Goal: Navigation & Orientation: Understand site structure

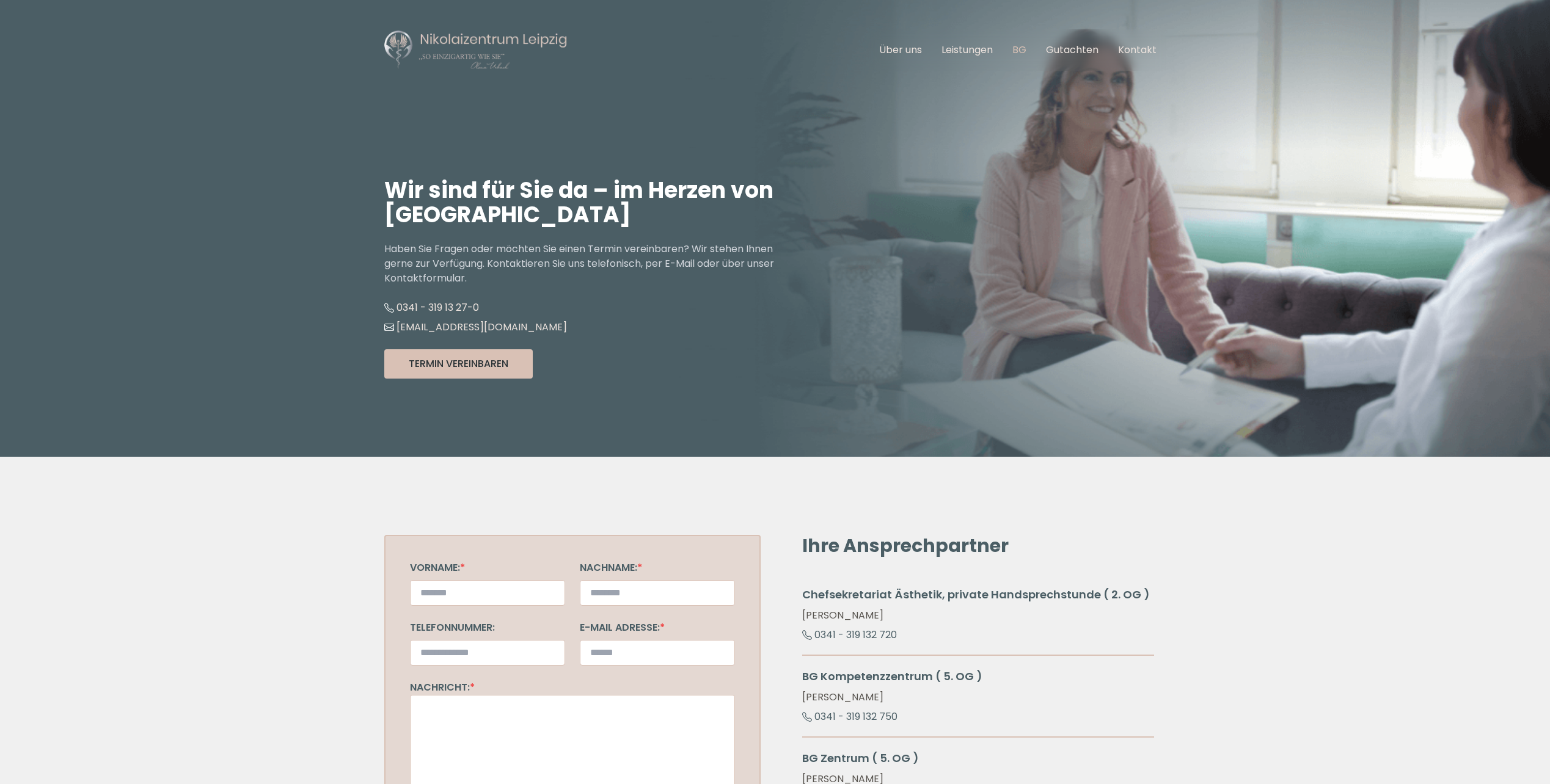
click at [1023, 50] on link "BG" at bounding box center [1019, 50] width 14 height 14
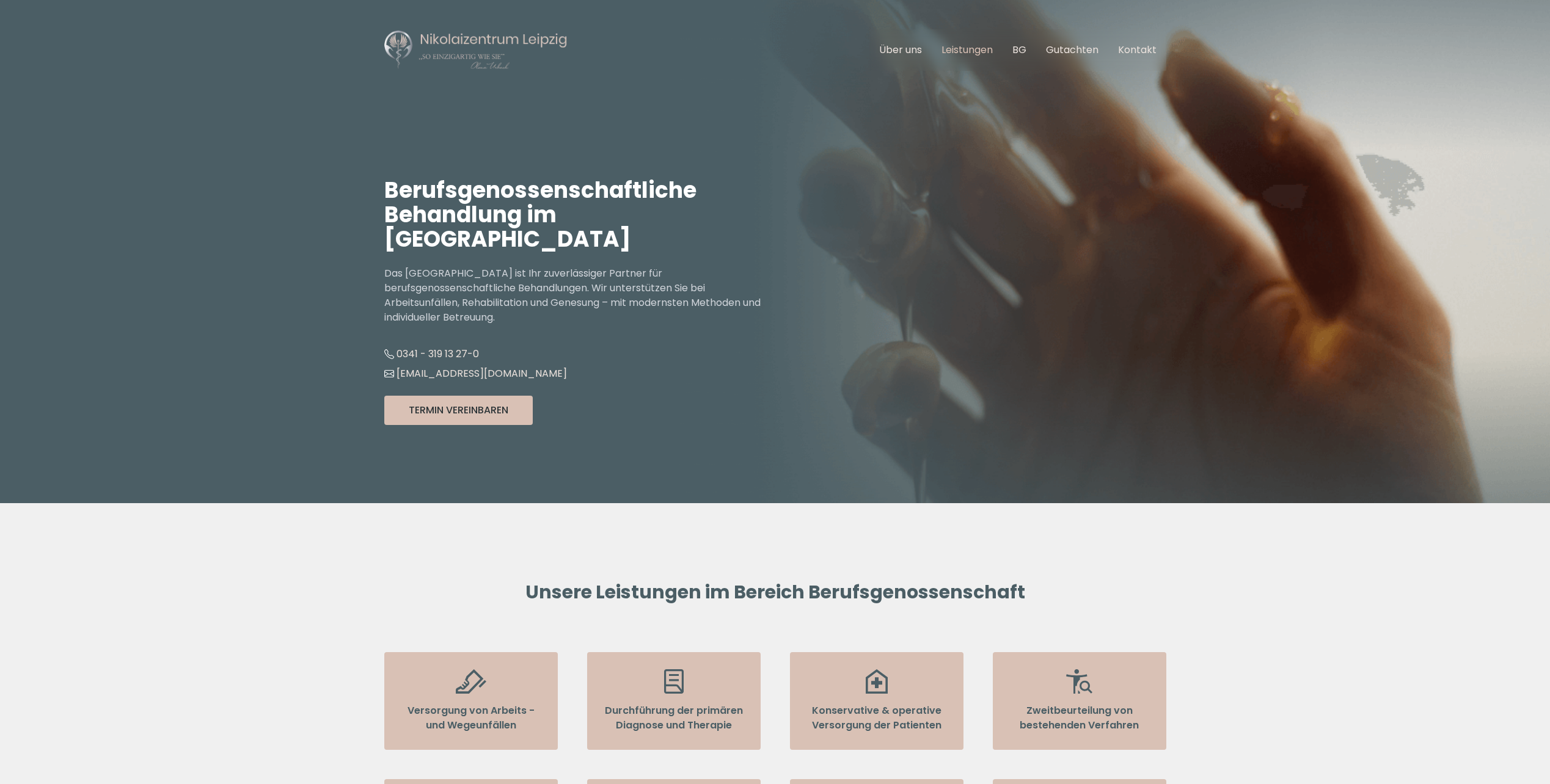
click at [969, 44] on link "Leistungen" at bounding box center [967, 50] width 51 height 14
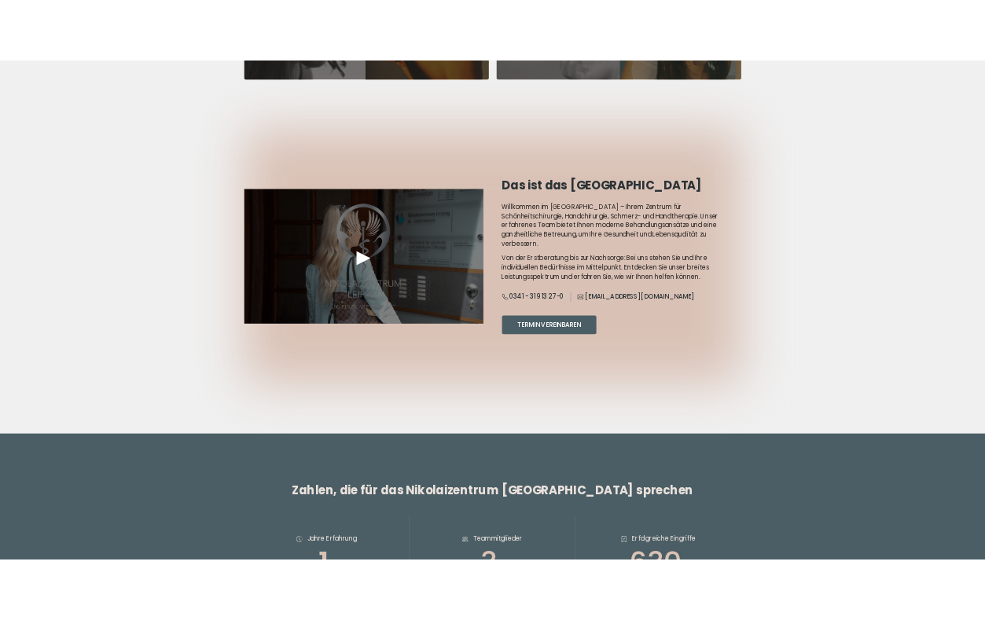
scroll to position [1368, 0]
